Goal: Task Accomplishment & Management: Use online tool/utility

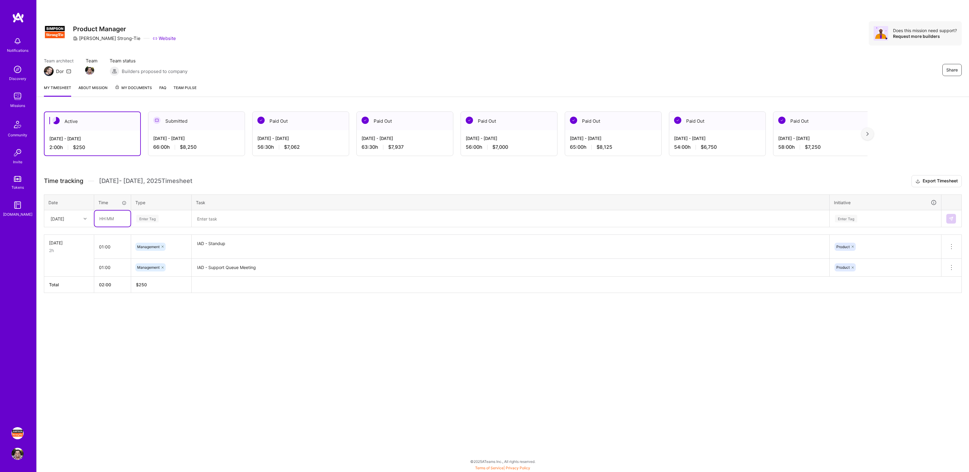
click at [121, 219] on input "text" at bounding box center [112, 218] width 36 height 16
type input "01:00"
type input "Mana"
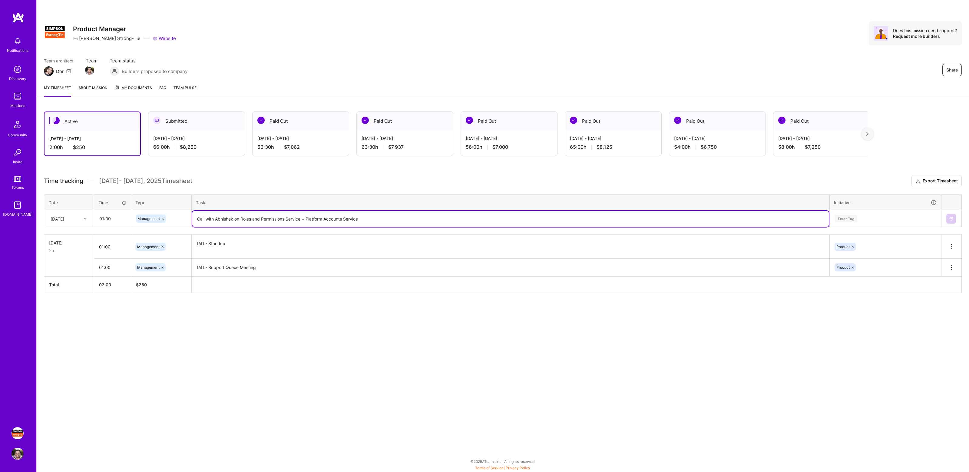
type textarea "Call with Abhishek on Roles and Permissions Service + Platform Accounts Service"
click at [848, 220] on div "Enter Tag" at bounding box center [845, 218] width 22 height 9
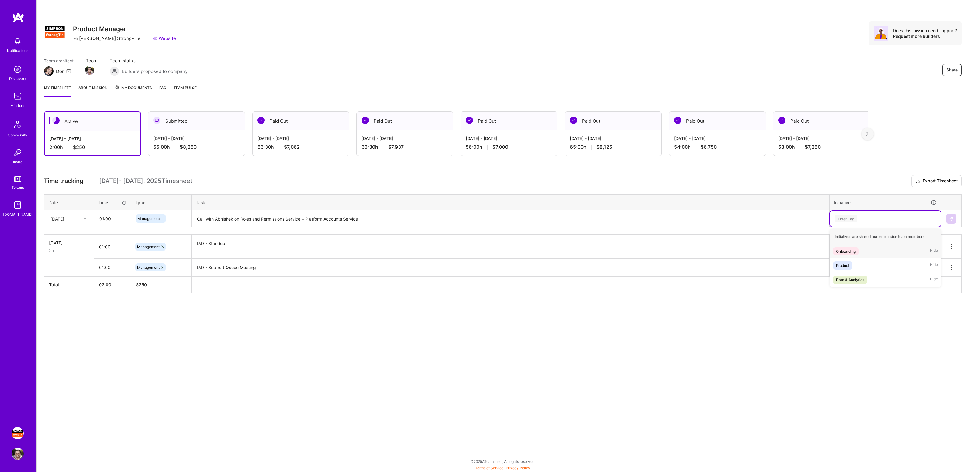
click at [845, 258] on div "Product Hide" at bounding box center [885, 265] width 111 height 14
click at [956, 214] on td at bounding box center [951, 218] width 20 height 17
click at [950, 216] on img at bounding box center [950, 218] width 5 height 5
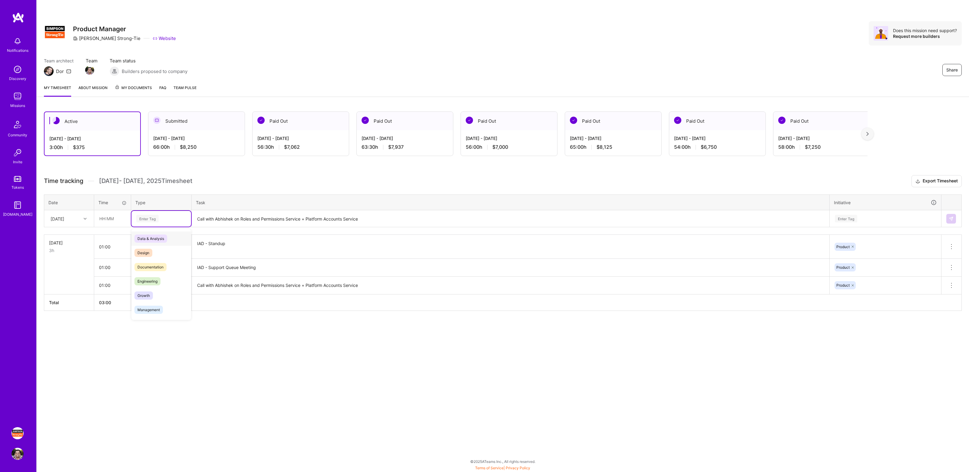
click at [146, 219] on div "Enter Tag" at bounding box center [147, 218] width 22 height 9
click at [114, 219] on input "text" at bounding box center [112, 218] width 36 height 16
type input "01:00"
type input "manage"
click at [204, 221] on textarea "Call with Abhishek on Roles and Permissions Service + Platform Accounts Service" at bounding box center [510, 219] width 636 height 16
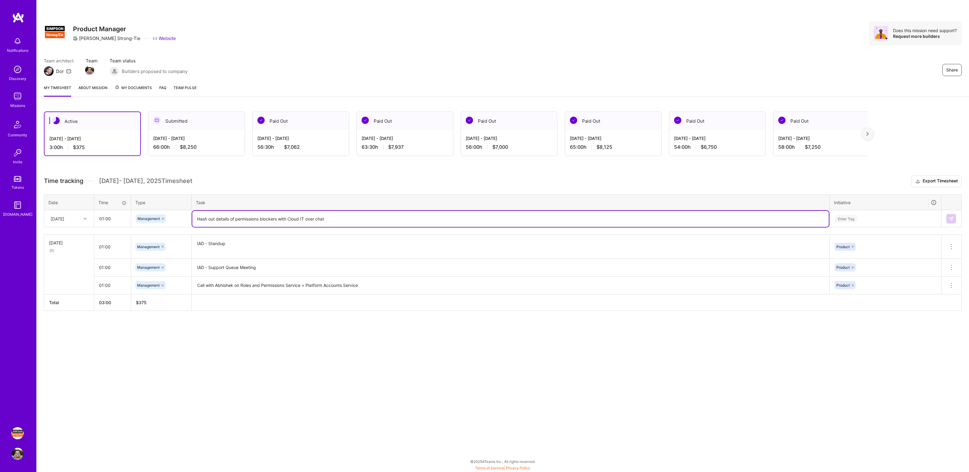
type textarea "Hash out details of permissions blockers with Cloud IT over chat"
click at [860, 222] on div "Enter Tag" at bounding box center [885, 219] width 102 height 8
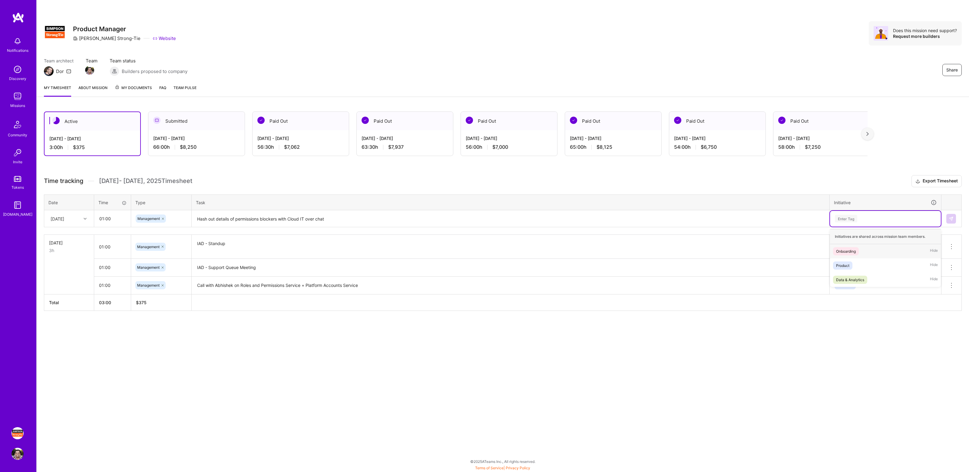
click at [856, 256] on div "Onboarding Hide" at bounding box center [885, 251] width 111 height 14
click at [860, 220] on div at bounding box center [859, 218] width 6 height 8
click at [863, 220] on div "Enter Tag" at bounding box center [885, 219] width 102 height 8
click at [858, 264] on div "Product Hide" at bounding box center [885, 265] width 111 height 14
click at [951, 220] on img at bounding box center [950, 218] width 5 height 5
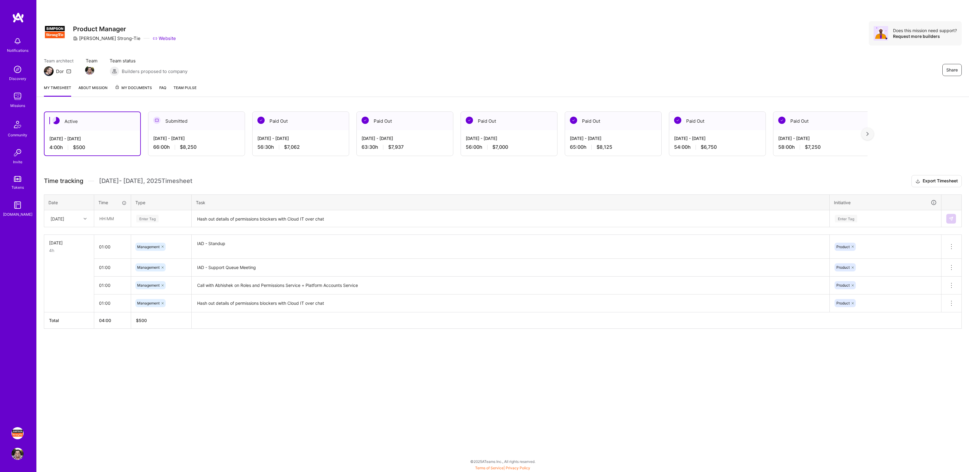
click at [253, 177] on h3 "Time tracking [DATE] - [DATE] Timesheet Export Timesheet" at bounding box center [502, 181] width 917 height 12
click at [341, 179] on h3 "Time tracking [DATE] - [DATE] Timesheet Export Timesheet" at bounding box center [502, 181] width 917 height 12
click at [787, 50] on div "Share Product Manager [PERSON_NAME]-Tie Website Does this mission need support?…" at bounding box center [503, 40] width 932 height 80
